Goal: Find specific page/section: Find specific page/section

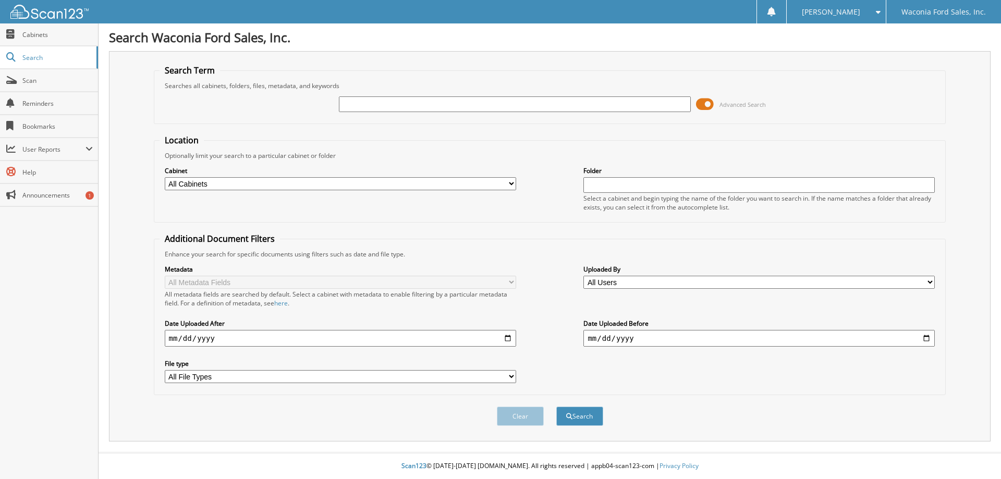
click at [711, 107] on span at bounding box center [705, 104] width 18 height 16
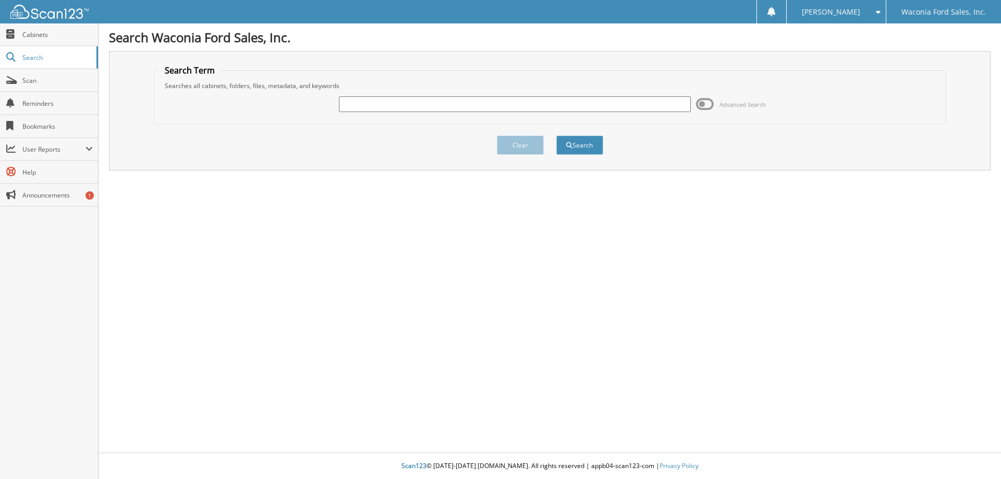
click at [519, 104] on input "text" at bounding box center [514, 104] width 351 height 16
type input "03271"
click at [556, 136] on button "Search" at bounding box center [579, 145] width 47 height 19
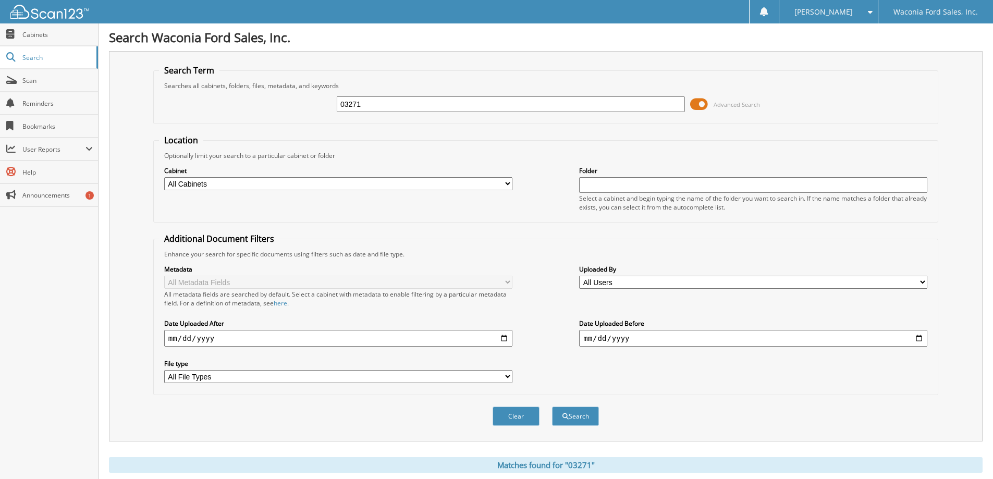
click at [698, 105] on span at bounding box center [699, 104] width 18 height 16
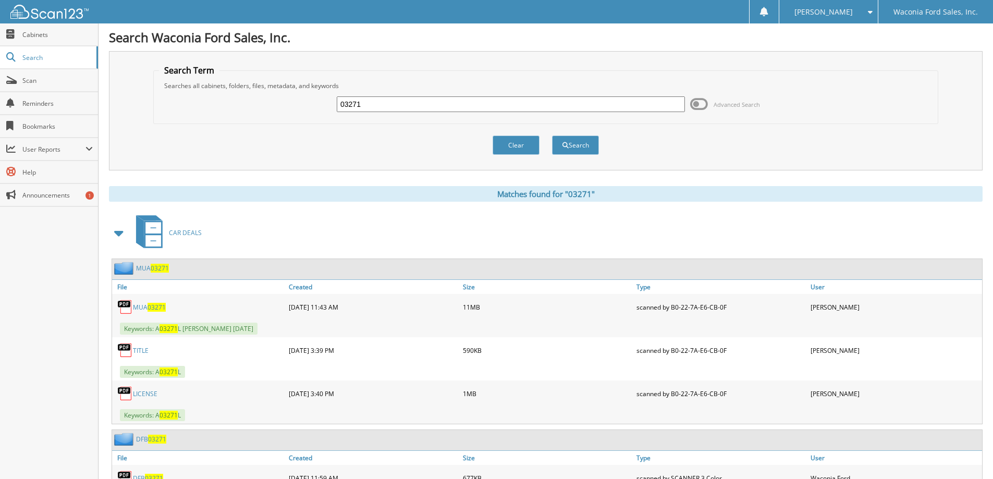
scroll to position [52, 0]
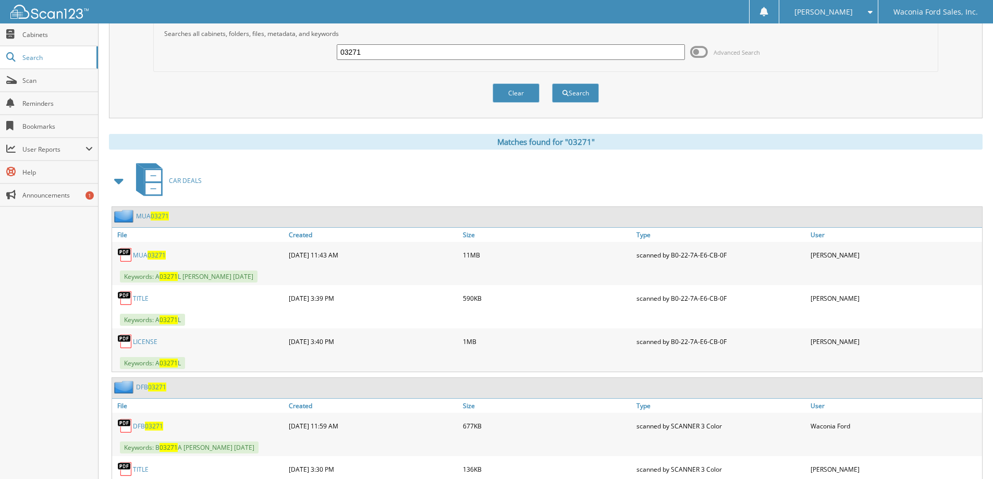
click at [143, 251] on link "MUA 03271" at bounding box center [149, 255] width 33 height 9
